Goal: Task Accomplishment & Management: Manage account settings

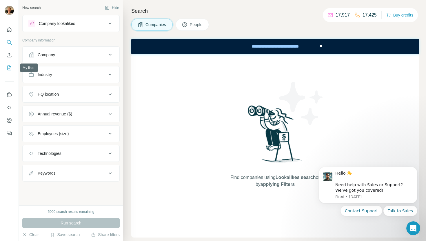
click at [9, 65] on icon "My lists" at bounding box center [9, 68] width 6 height 6
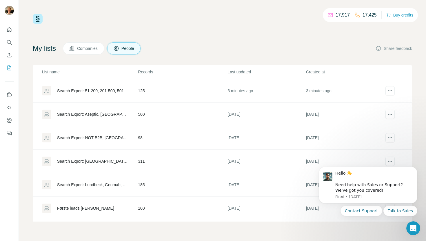
click at [172, 86] on td "125" at bounding box center [183, 90] width 90 height 23
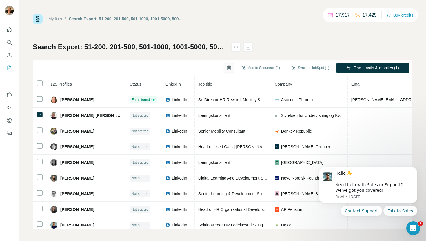
click at [226, 67] on icon "button" at bounding box center [229, 68] width 6 height 6
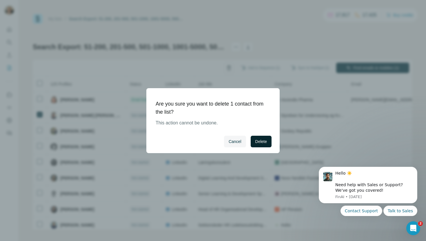
click at [255, 137] on button "Delete" at bounding box center [261, 142] width 21 height 12
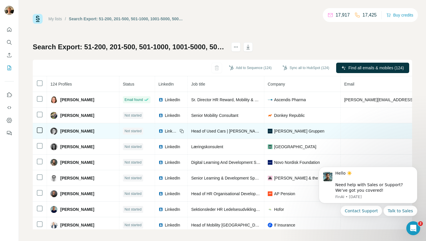
click at [36, 130] on icon at bounding box center [39, 130] width 7 height 7
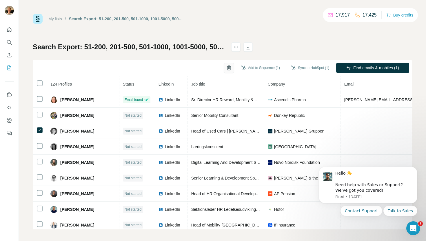
click at [226, 68] on icon "button" at bounding box center [229, 68] width 6 height 6
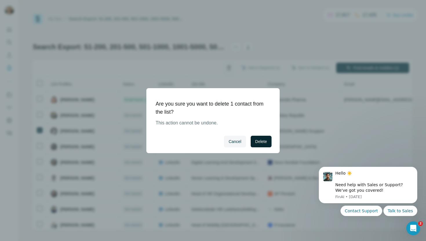
drag, startPoint x: 252, startPoint y: 141, endPoint x: 259, endPoint y: 144, distance: 7.3
click at [259, 144] on span "Delete" at bounding box center [261, 142] width 12 height 6
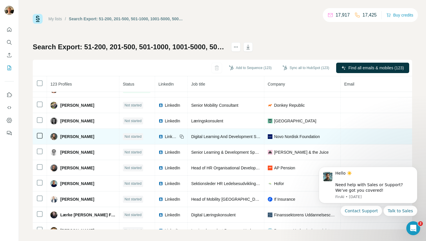
scroll to position [12, 0]
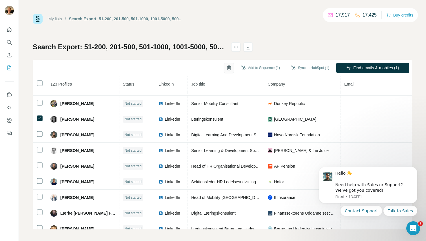
click at [228, 66] on icon "button" at bounding box center [229, 66] width 2 height 1
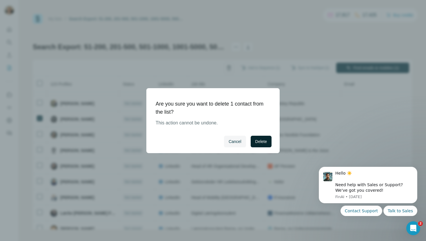
click at [256, 137] on button "Delete" at bounding box center [261, 142] width 21 height 12
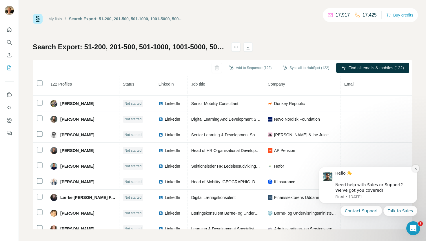
click at [416, 168] on icon "Dismiss notification" at bounding box center [415, 168] width 3 height 3
click at [414, 167] on button "Dismiss notification" at bounding box center [416, 169] width 8 height 8
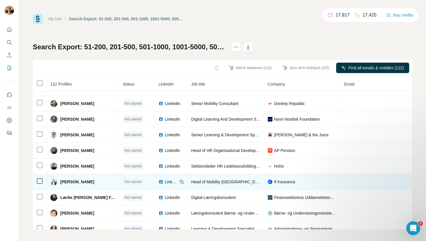
scroll to position [19, 0]
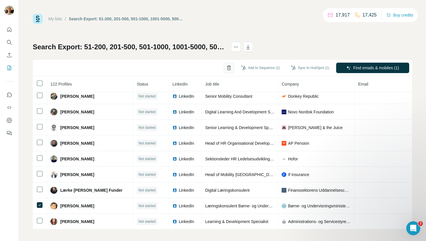
click at [226, 66] on icon "button" at bounding box center [229, 68] width 6 height 6
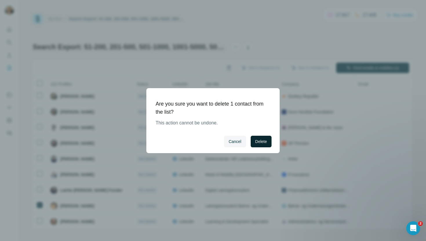
click at [257, 136] on div "Cancel Delete" at bounding box center [212, 141] width 133 height 23
click at [257, 142] on span "Delete" at bounding box center [261, 142] width 12 height 6
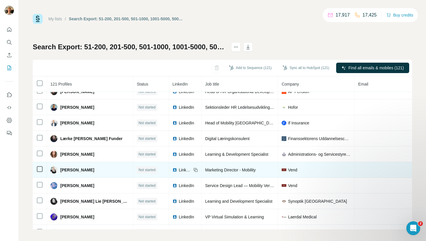
scroll to position [71, 0]
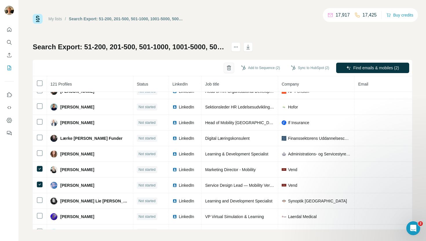
click at [226, 68] on icon "button" at bounding box center [229, 68] width 6 height 6
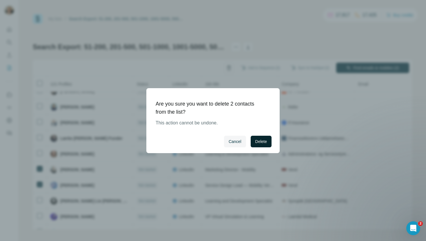
click at [266, 147] on button "Delete" at bounding box center [261, 142] width 21 height 12
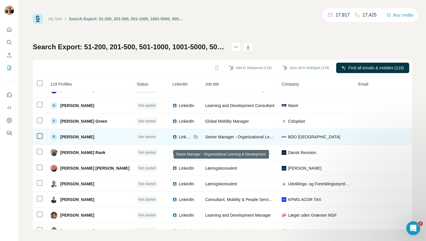
scroll to position [167, 0]
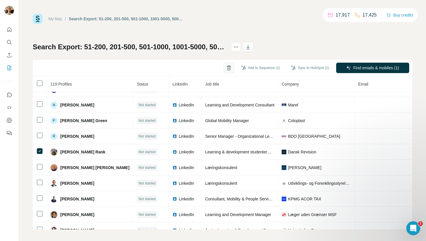
click at [226, 68] on icon "button" at bounding box center [229, 68] width 6 height 6
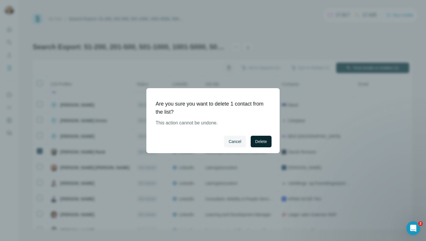
click at [259, 139] on span "Delete" at bounding box center [261, 142] width 12 height 6
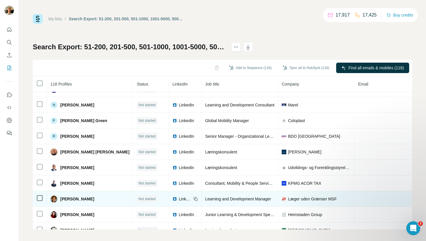
scroll to position [176, 0]
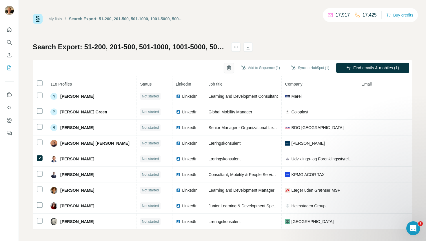
click at [226, 66] on icon "button" at bounding box center [229, 68] width 6 height 6
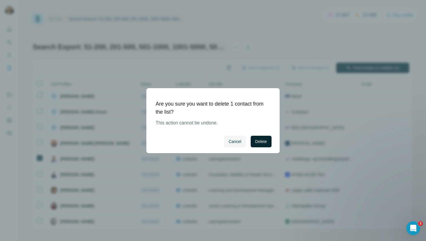
click at [264, 140] on span "Delete" at bounding box center [261, 142] width 12 height 6
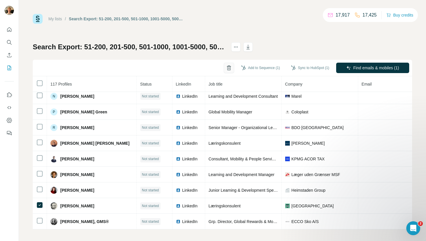
click at [224, 65] on button "button" at bounding box center [229, 68] width 10 height 10
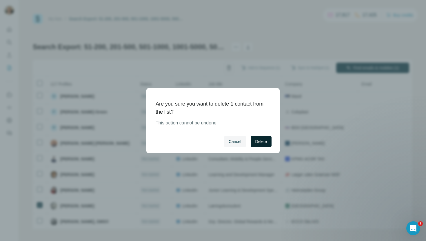
click at [262, 139] on span "Delete" at bounding box center [261, 142] width 12 height 6
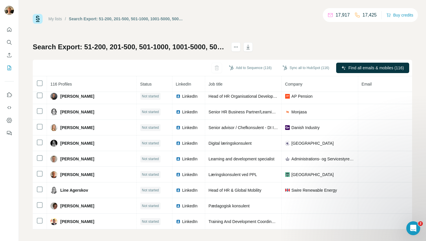
scroll to position [334, 0]
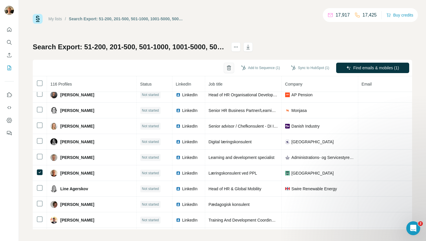
click at [226, 66] on icon "button" at bounding box center [229, 68] width 6 height 6
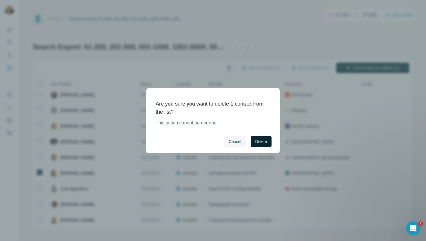
click at [255, 140] on span "Delete" at bounding box center [261, 142] width 12 height 6
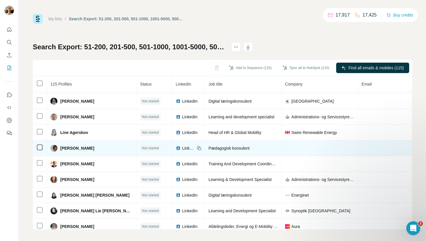
scroll to position [377, 0]
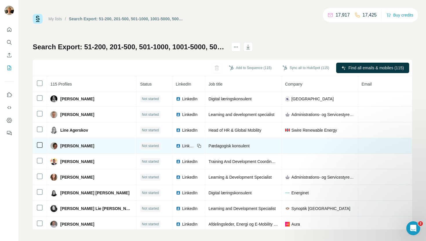
click at [43, 144] on icon at bounding box center [39, 145] width 7 height 7
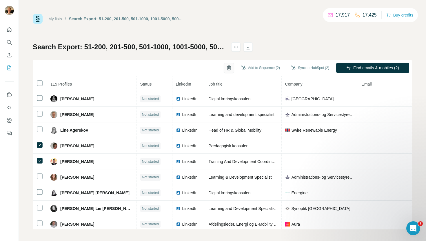
click at [224, 72] on button "button" at bounding box center [229, 68] width 10 height 10
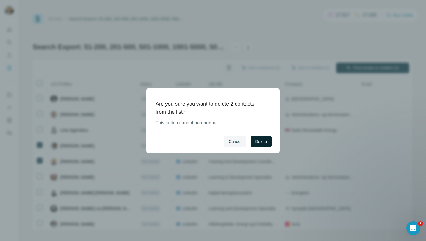
click at [258, 137] on button "Delete" at bounding box center [261, 142] width 21 height 12
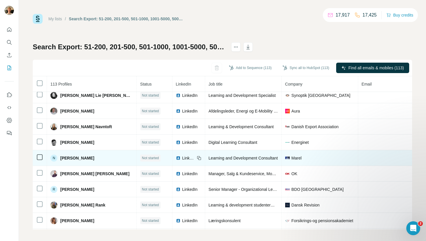
scroll to position [482, 0]
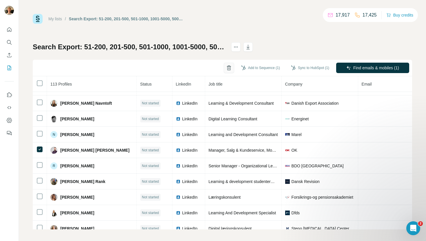
click at [226, 65] on icon "button" at bounding box center [229, 68] width 6 height 6
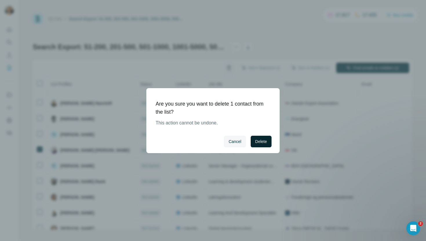
click at [266, 143] on span "Delete" at bounding box center [261, 142] width 12 height 6
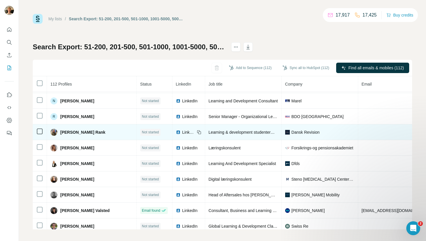
scroll to position [535, 0]
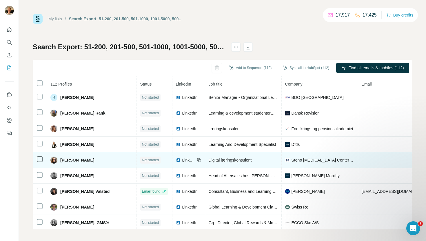
click at [36, 162] on td at bounding box center [40, 160] width 14 height 16
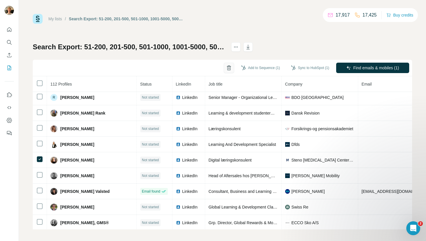
click at [226, 67] on icon "button" at bounding box center [229, 68] width 6 height 6
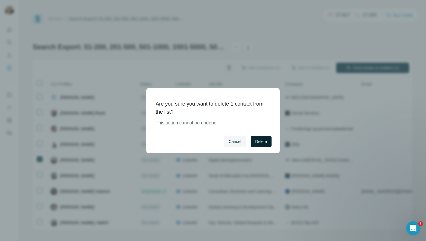
click at [258, 137] on button "Delete" at bounding box center [261, 142] width 21 height 12
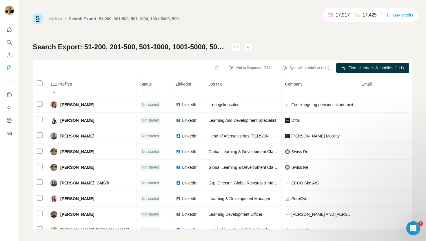
scroll to position [560, 0]
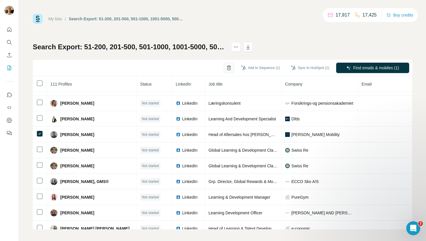
click at [227, 67] on icon "button" at bounding box center [229, 68] width 6 height 6
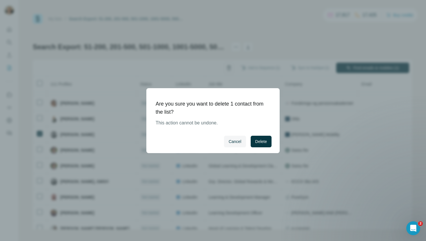
click at [266, 147] on div "Cancel Delete" at bounding box center [212, 141] width 133 height 23
click at [266, 144] on span "Delete" at bounding box center [261, 142] width 12 height 6
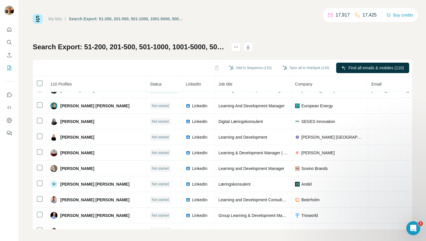
scroll to position [1470, 0]
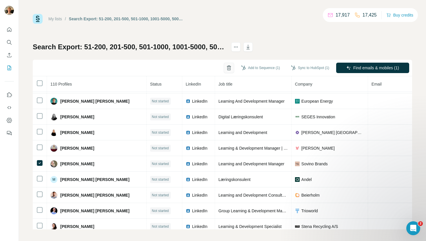
click at [227, 67] on icon "button" at bounding box center [229, 68] width 6 height 6
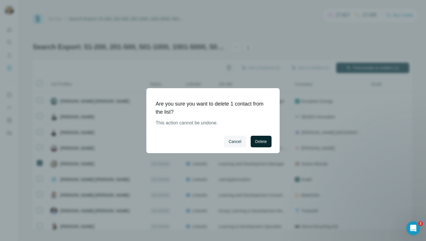
click at [257, 139] on span "Delete" at bounding box center [261, 142] width 12 height 6
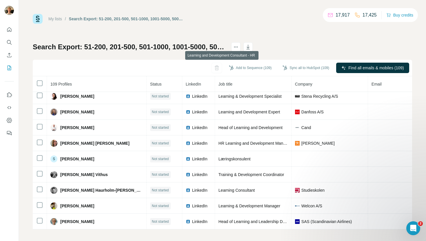
scroll to position [2, 0]
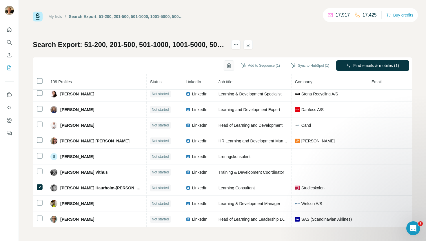
click at [226, 67] on icon "button" at bounding box center [229, 66] width 6 height 6
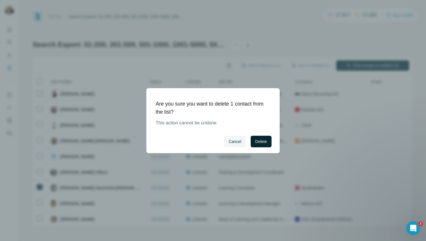
click at [260, 144] on span "Delete" at bounding box center [261, 142] width 12 height 6
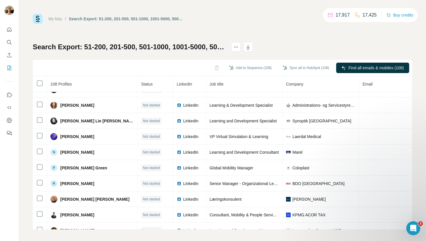
scroll to position [0, 0]
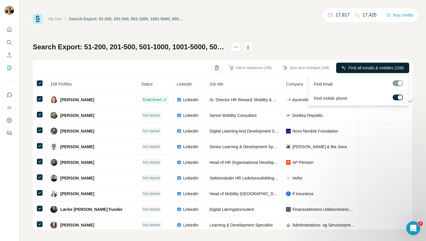
click at [375, 69] on span "Find all emails & mobiles (108)" at bounding box center [376, 68] width 55 height 6
